Goal: Task Accomplishment & Management: Manage account settings

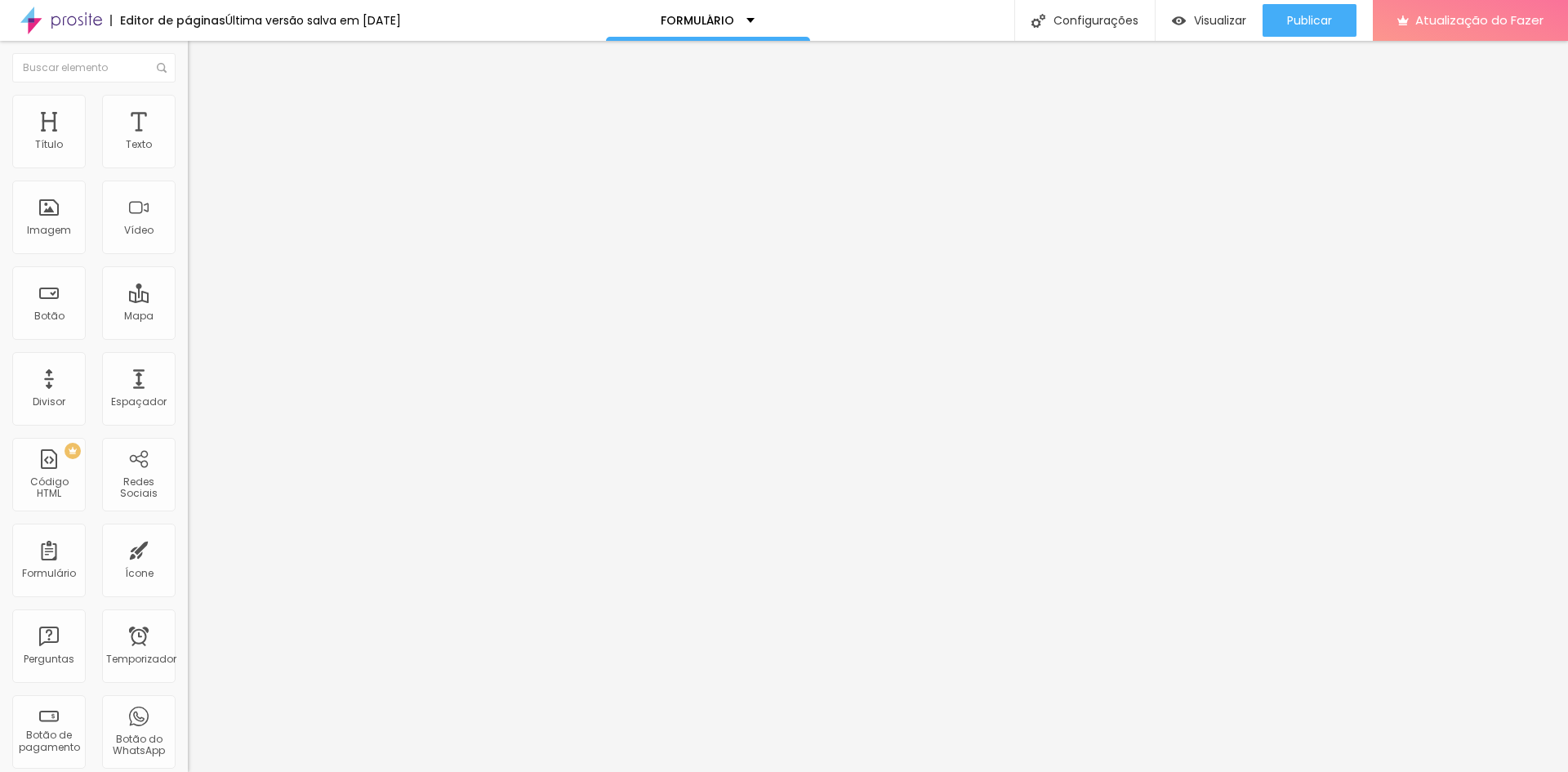
click at [200, 66] on img "button" at bounding box center [206, 59] width 13 height 13
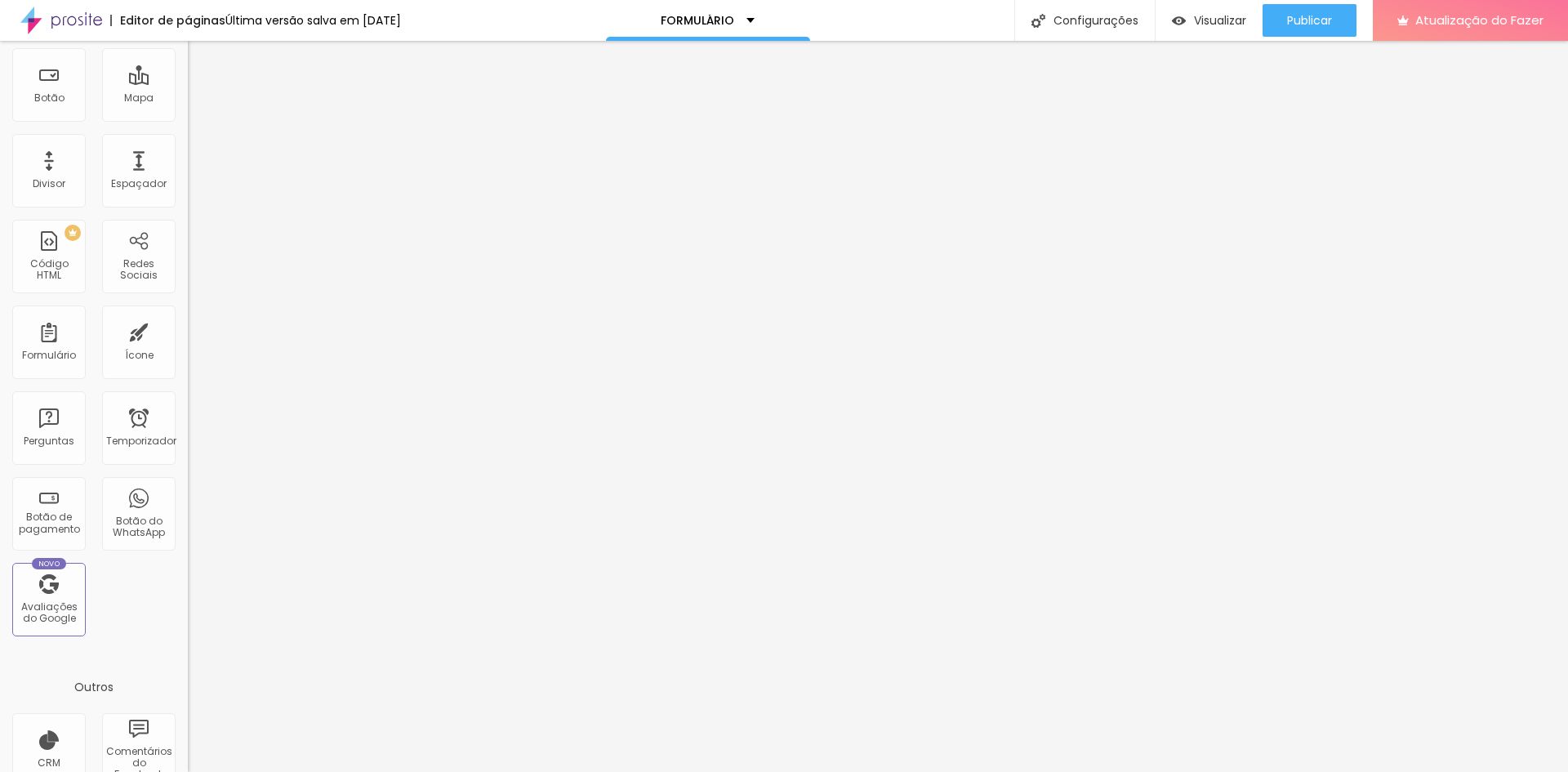
scroll to position [203, 0]
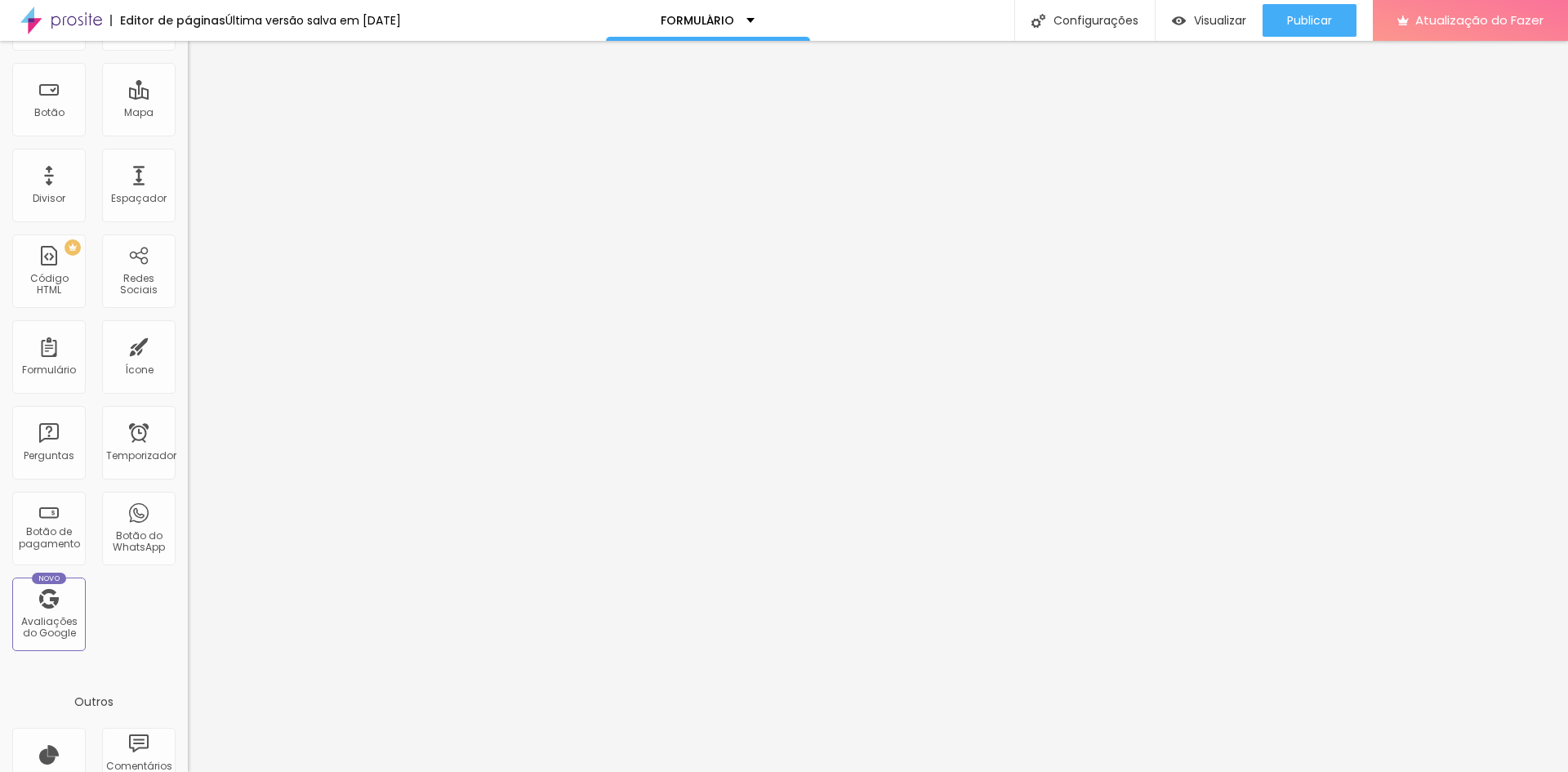
click at [41, 252] on div "PREMIUM Código HTML" at bounding box center [49, 271] width 73 height 73
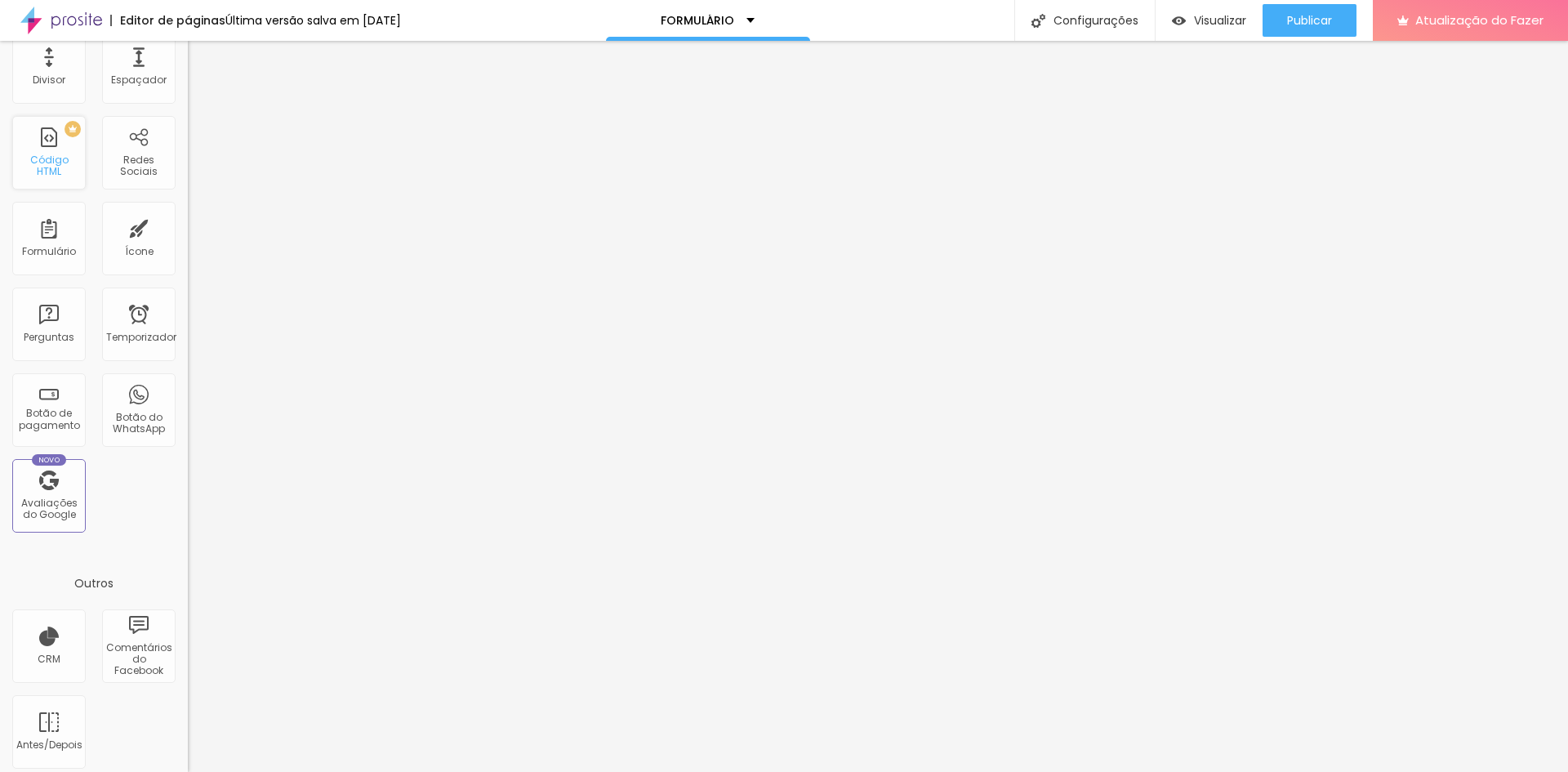
scroll to position [331, 0]
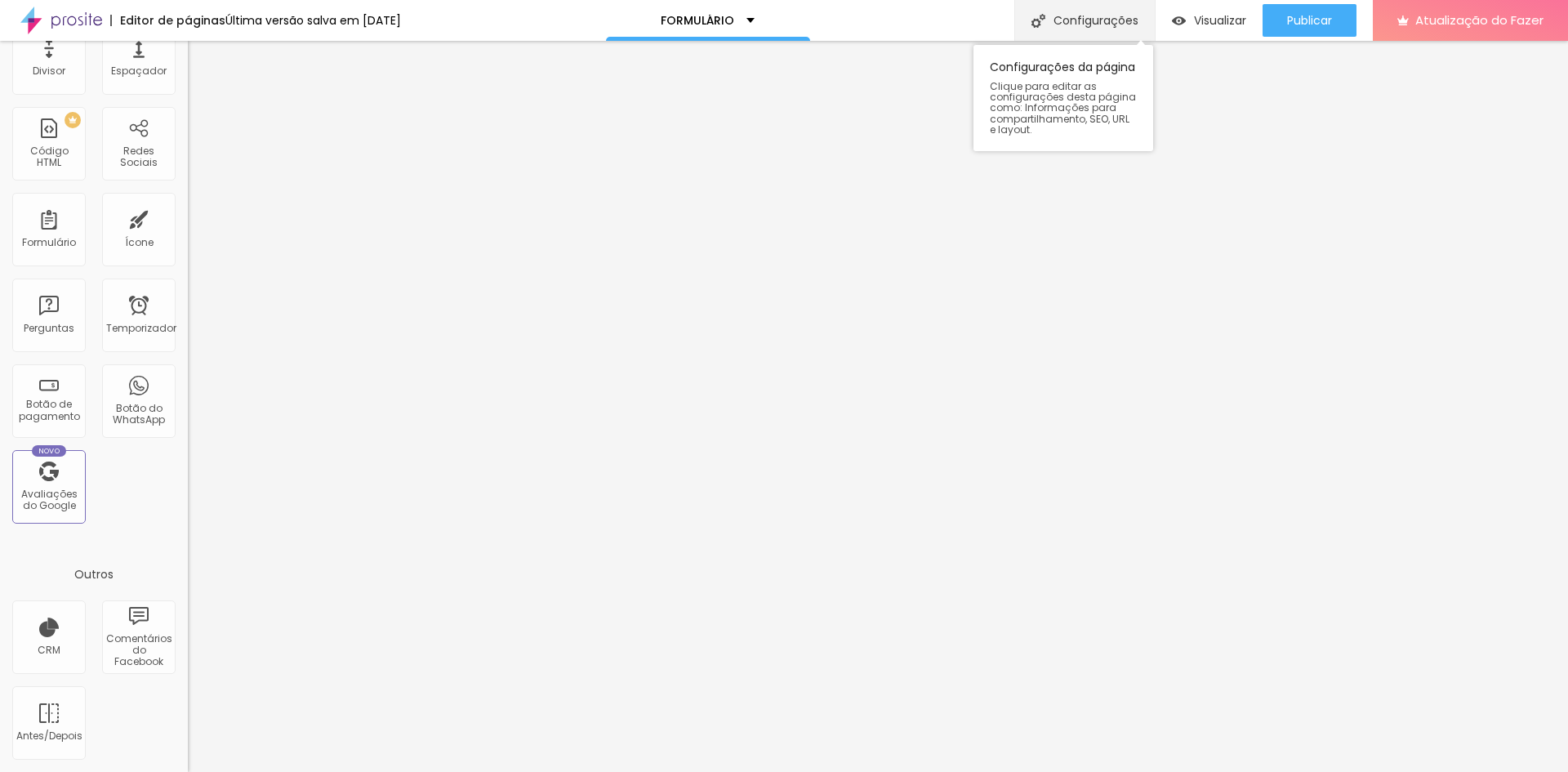
click at [1086, 16] on font "Configurações" at bounding box center [1096, 20] width 85 height 16
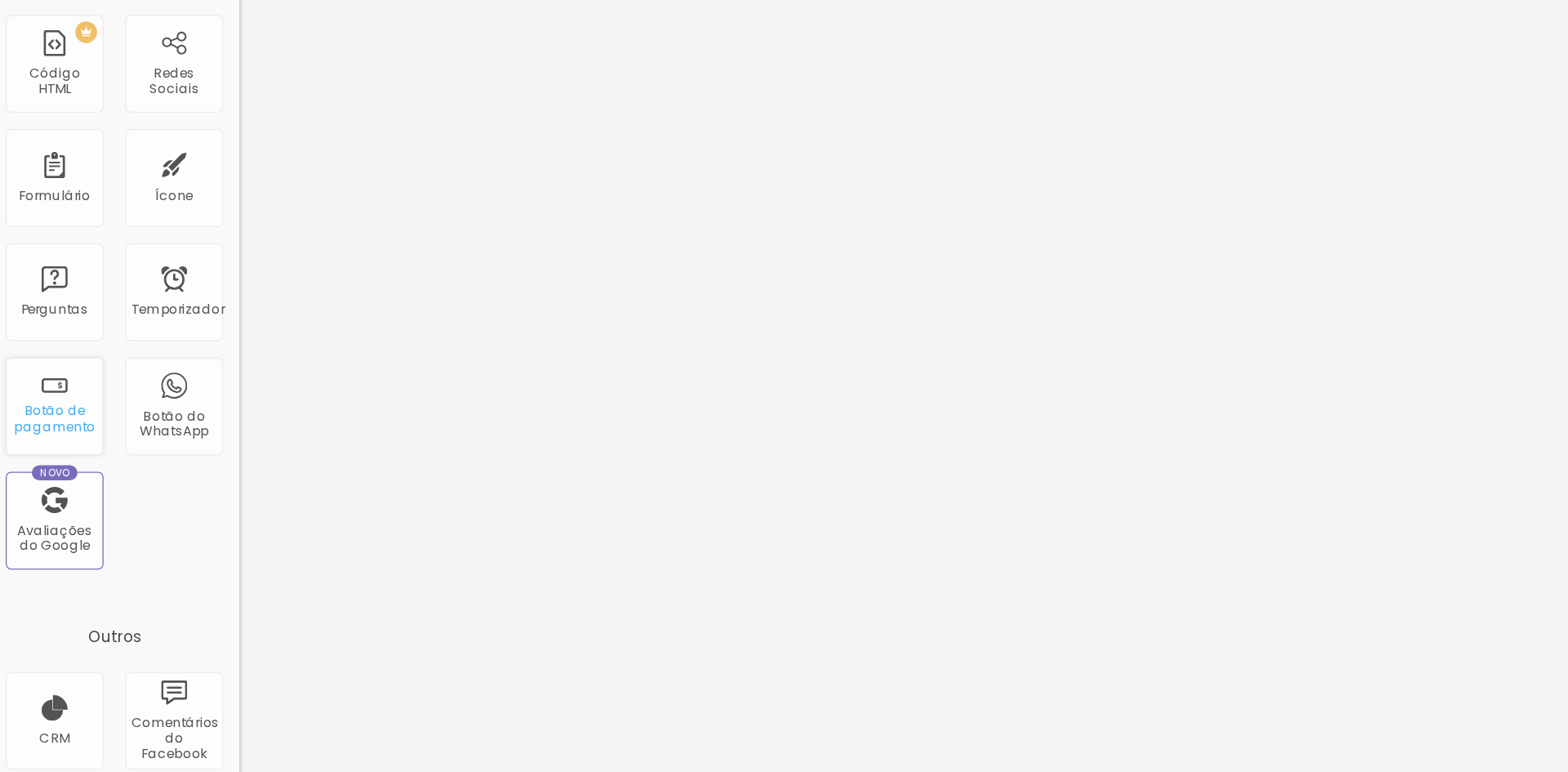
click at [57, 406] on font "Botão de pagamento" at bounding box center [49, 409] width 61 height 26
click at [63, 403] on font "Botão de pagamento" at bounding box center [49, 409] width 61 height 26
click at [48, 387] on div "Botão de pagamento" at bounding box center [49, 401] width 73 height 73
click at [64, 408] on font "Botão de pagamento" at bounding box center [49, 409] width 61 height 26
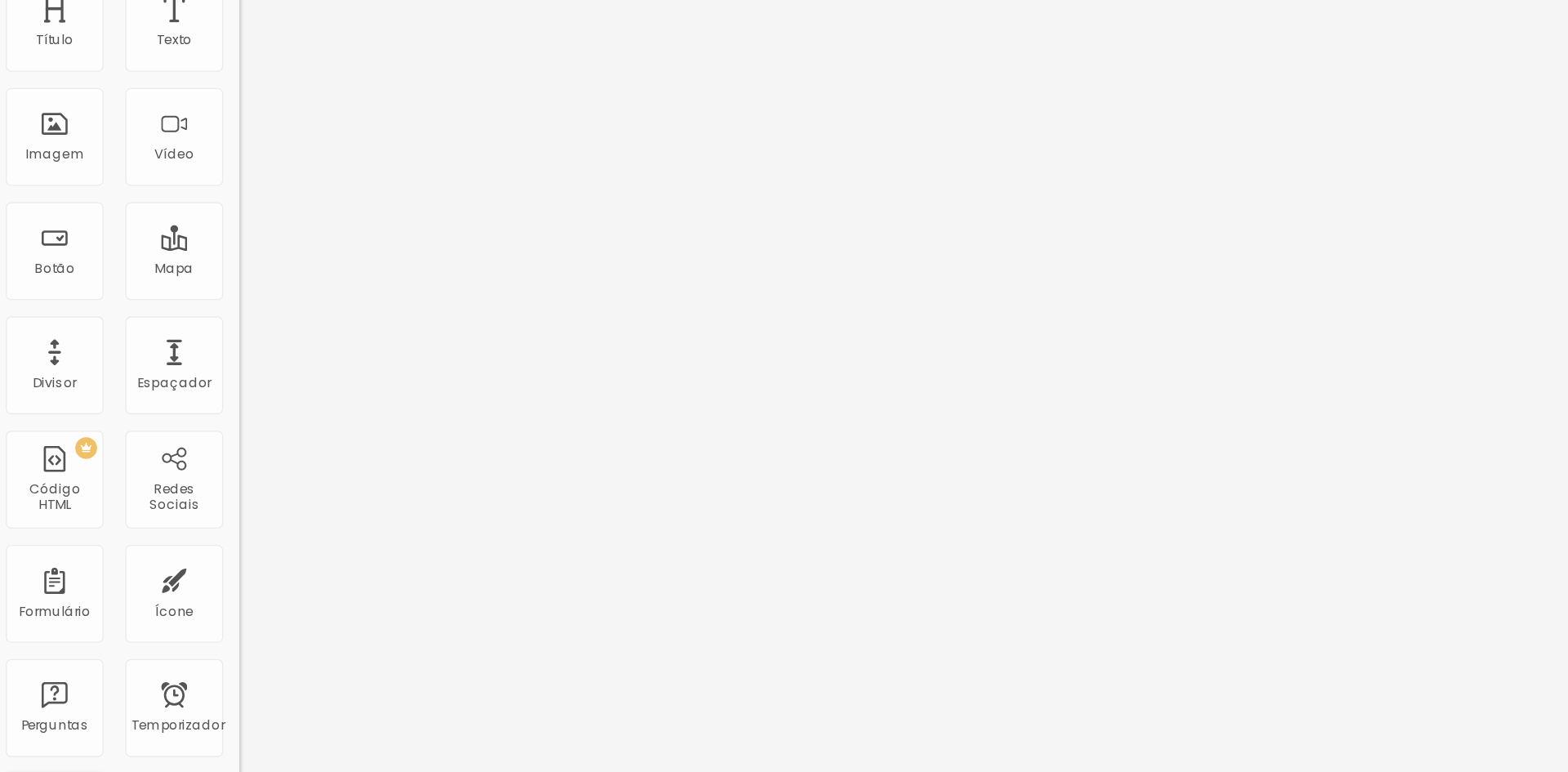
scroll to position [10, 0]
